Goal: Navigation & Orientation: Understand site structure

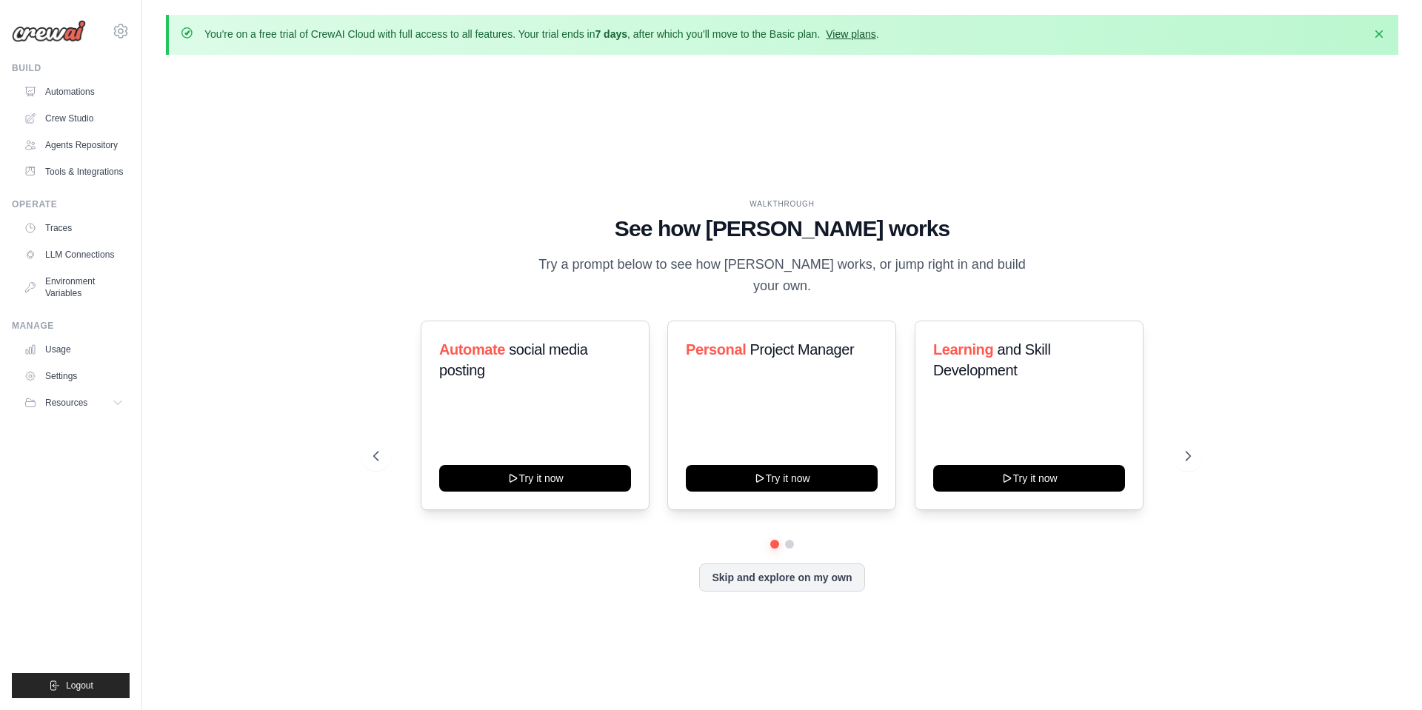
click at [872, 34] on link "View plans" at bounding box center [851, 34] width 50 height 12
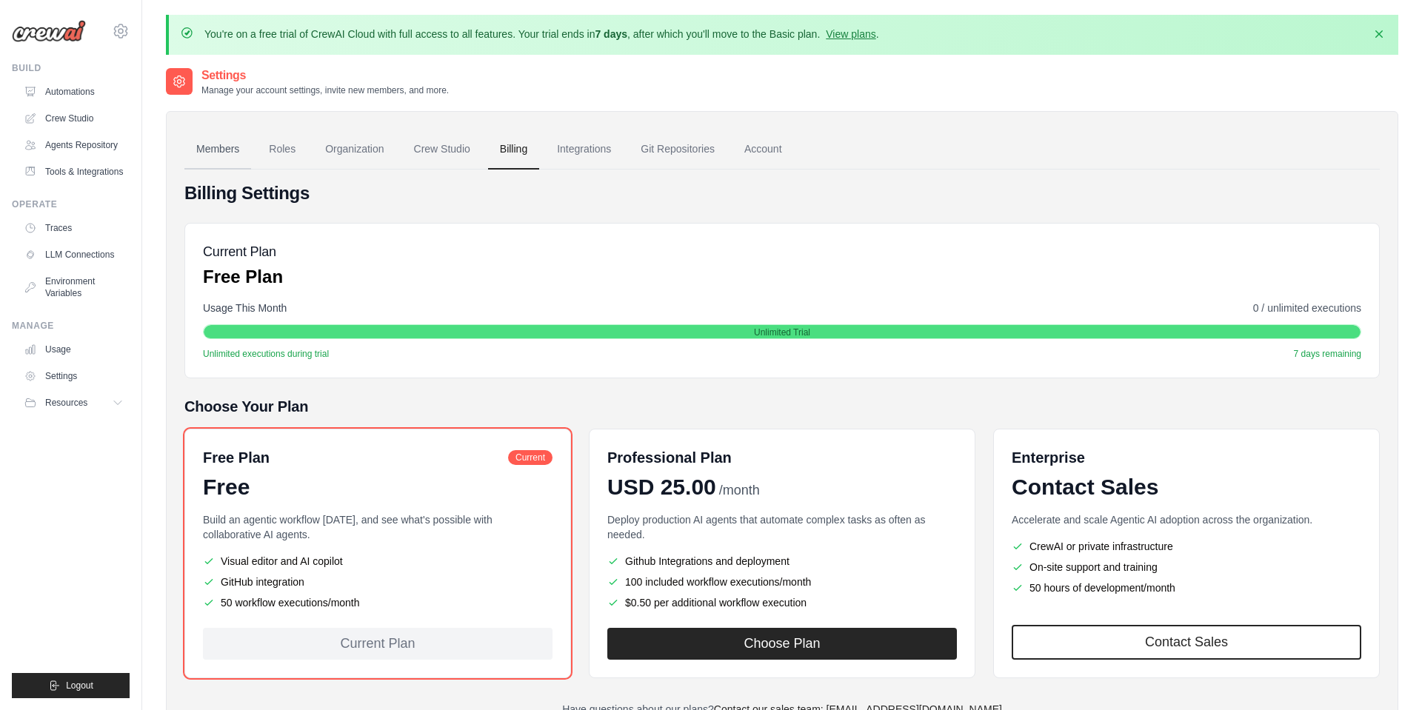
click at [235, 150] on link "Members" at bounding box center [217, 150] width 67 height 40
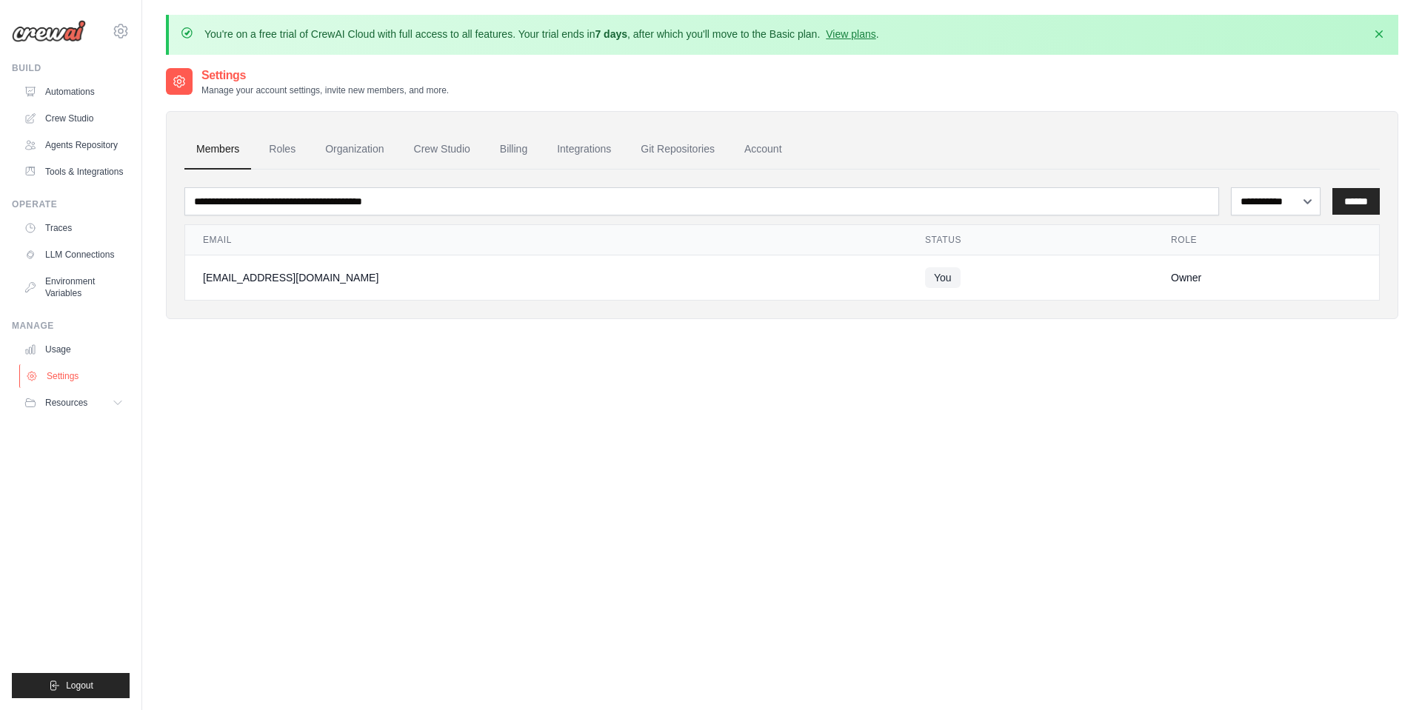
click at [59, 376] on link "Settings" at bounding box center [75, 376] width 112 height 24
click at [59, 376] on link "Settings" at bounding box center [74, 376] width 112 height 24
click at [61, 401] on span "Resources" at bounding box center [68, 403] width 42 height 12
click at [59, 374] on link "Settings" at bounding box center [75, 376] width 112 height 24
click at [61, 349] on link "Usage" at bounding box center [75, 350] width 112 height 24
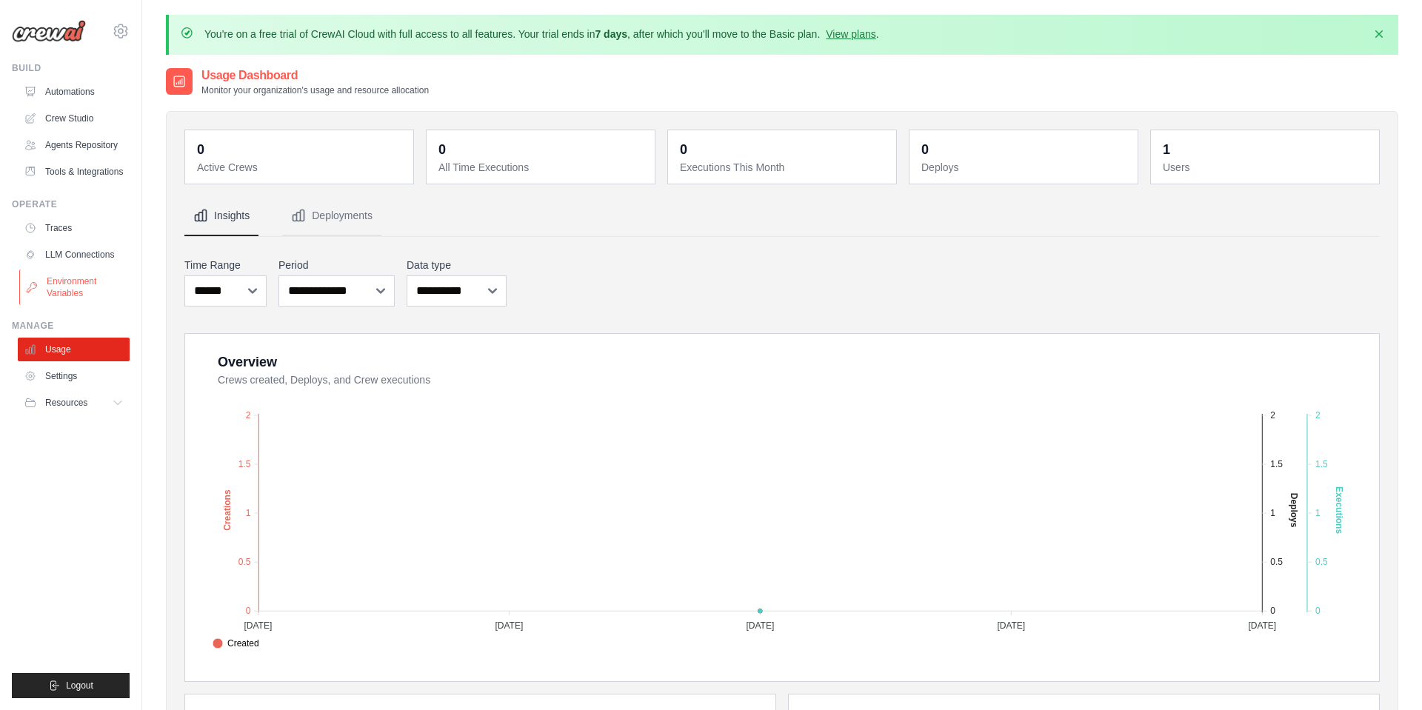
click at [78, 285] on link "Environment Variables" at bounding box center [75, 288] width 112 height 36
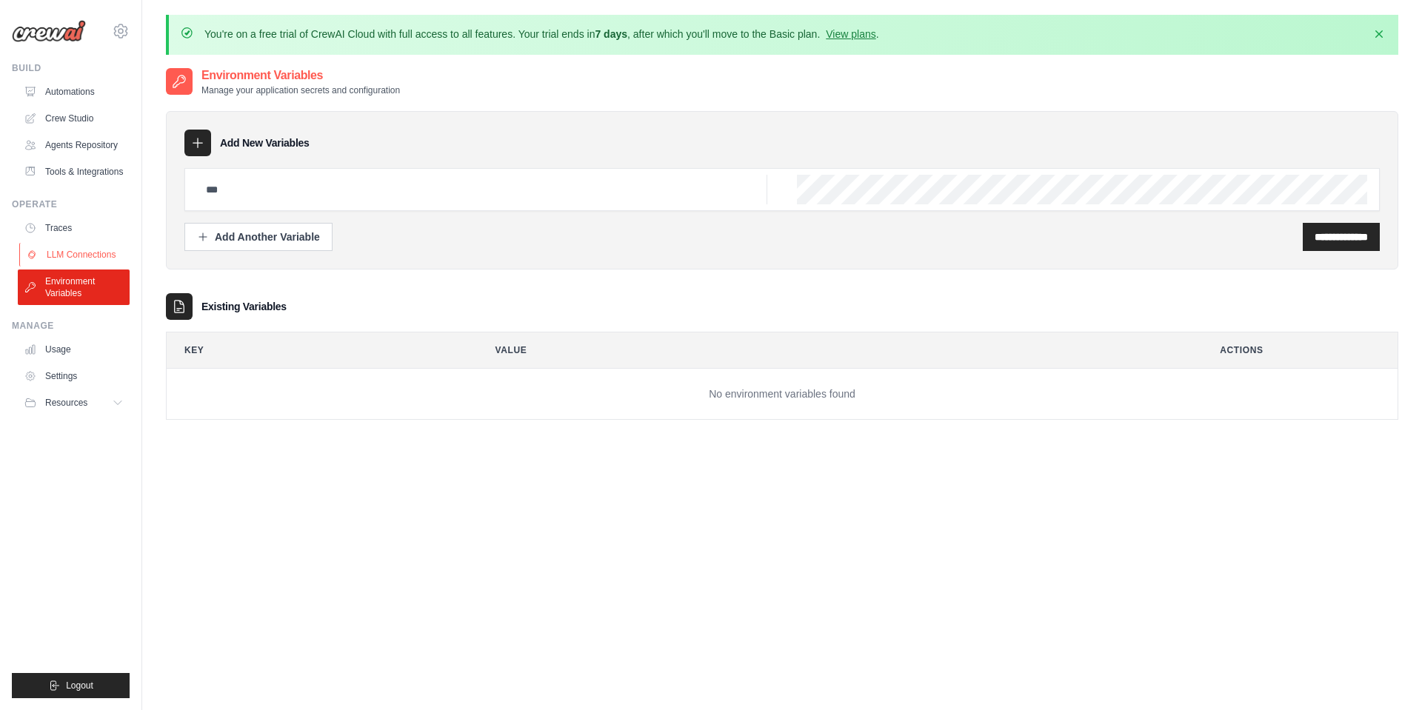
click at [81, 253] on link "LLM Connections" at bounding box center [75, 255] width 112 height 24
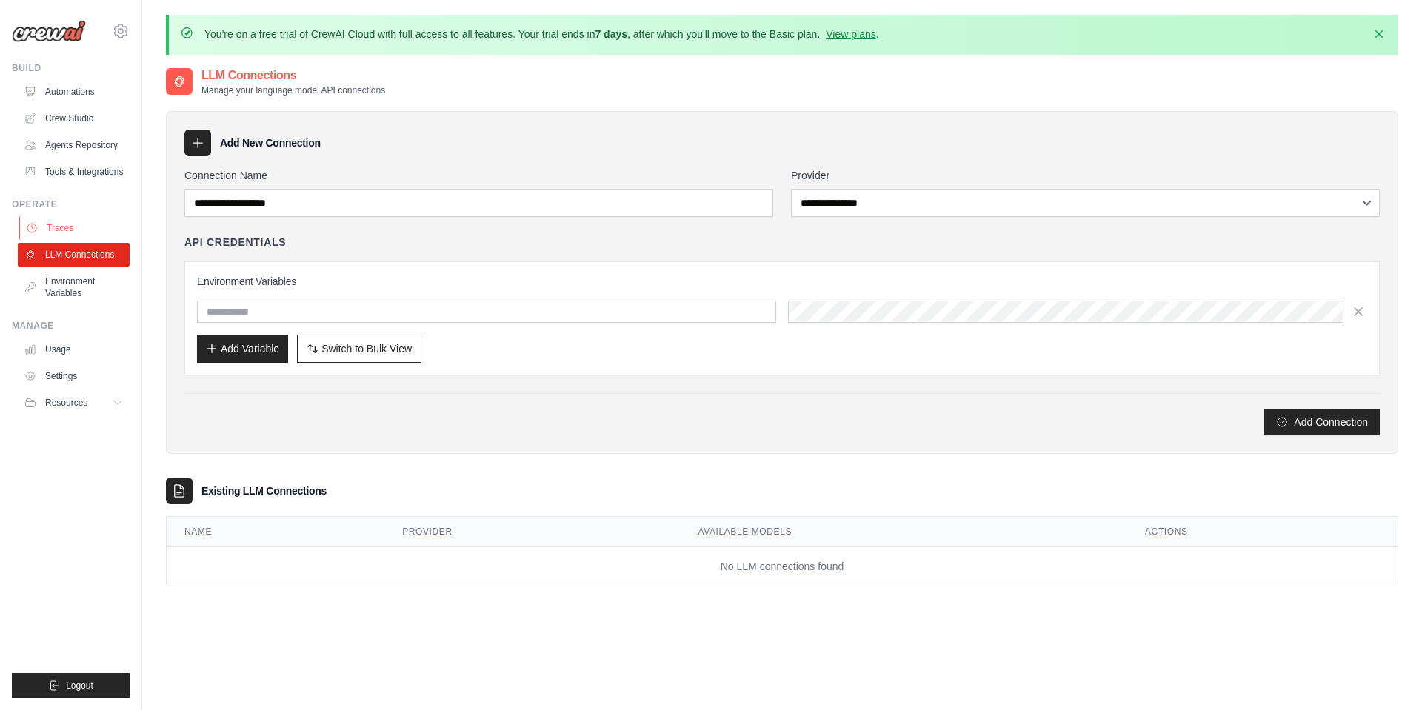
click at [74, 225] on link "Traces" at bounding box center [75, 228] width 112 height 24
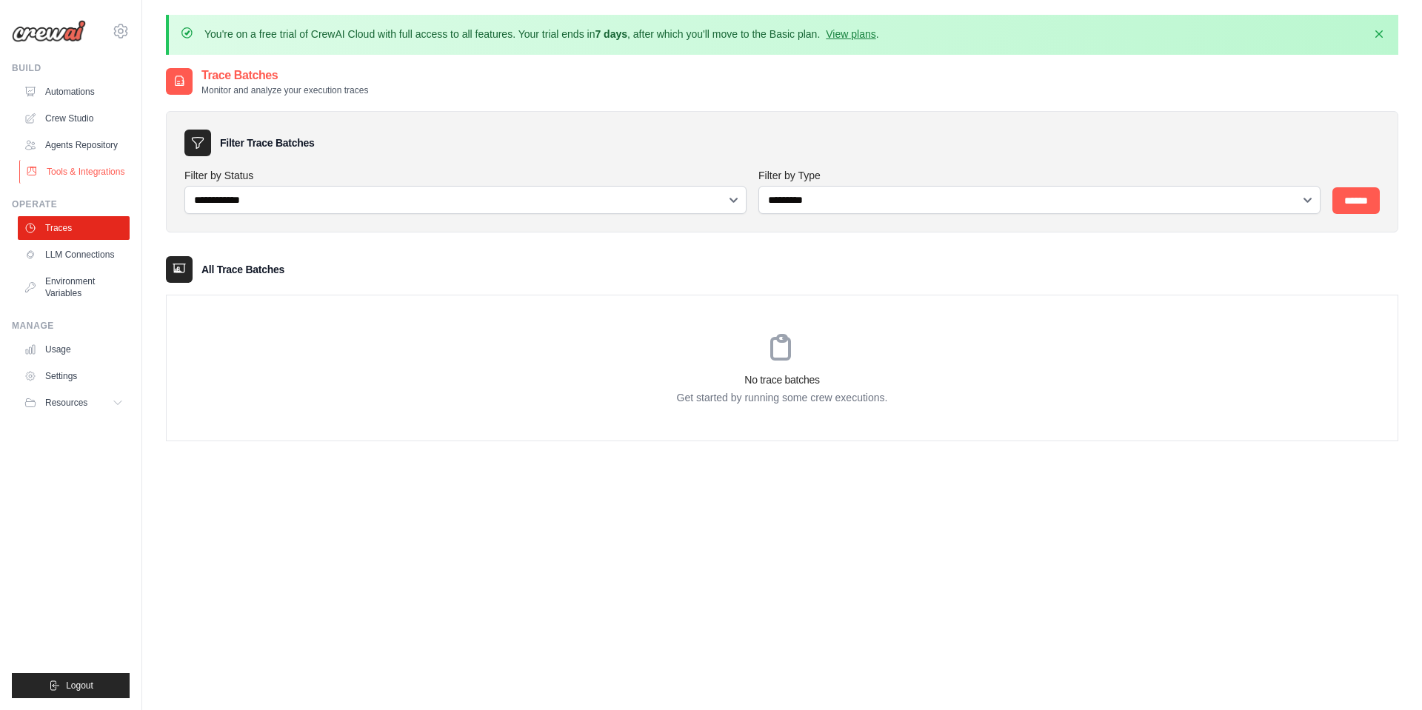
click at [79, 173] on link "Tools & Integrations" at bounding box center [75, 172] width 112 height 24
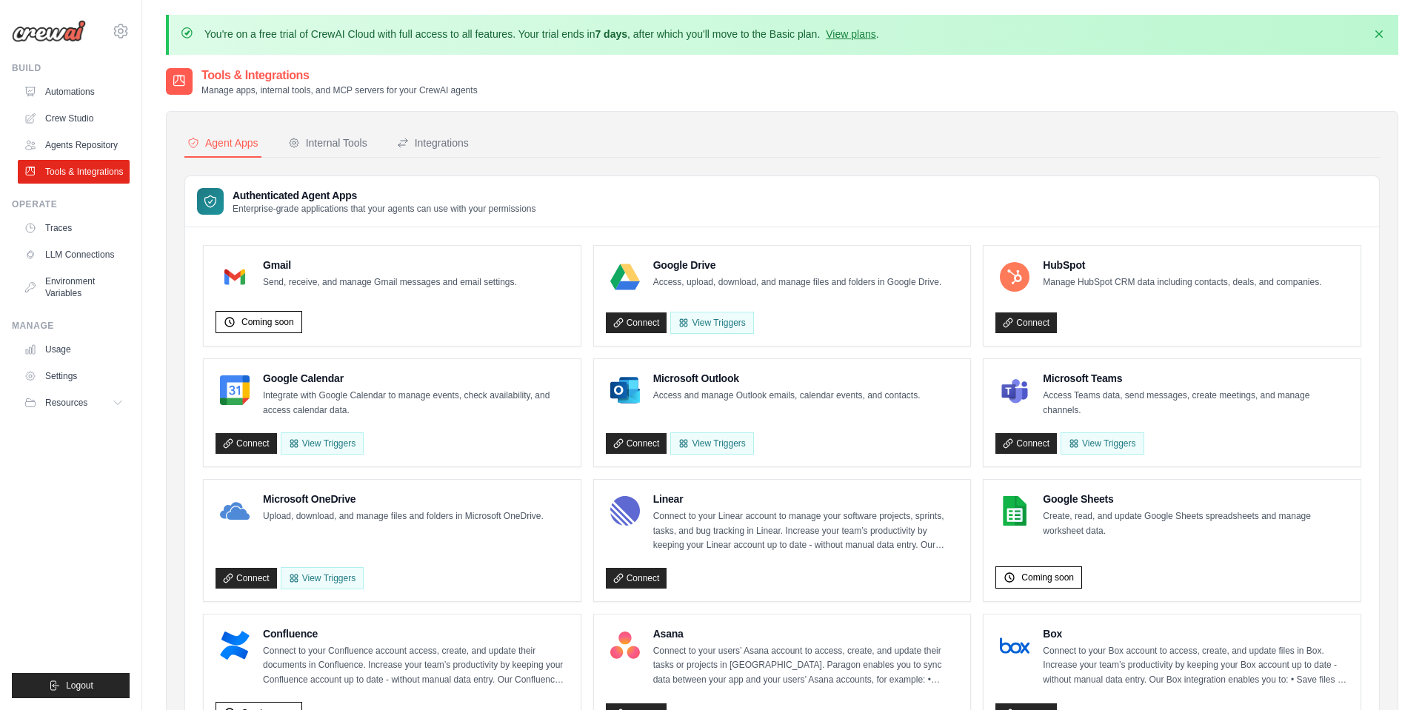
click at [53, 35] on img at bounding box center [49, 31] width 74 height 22
